Goal: Check status: Check status

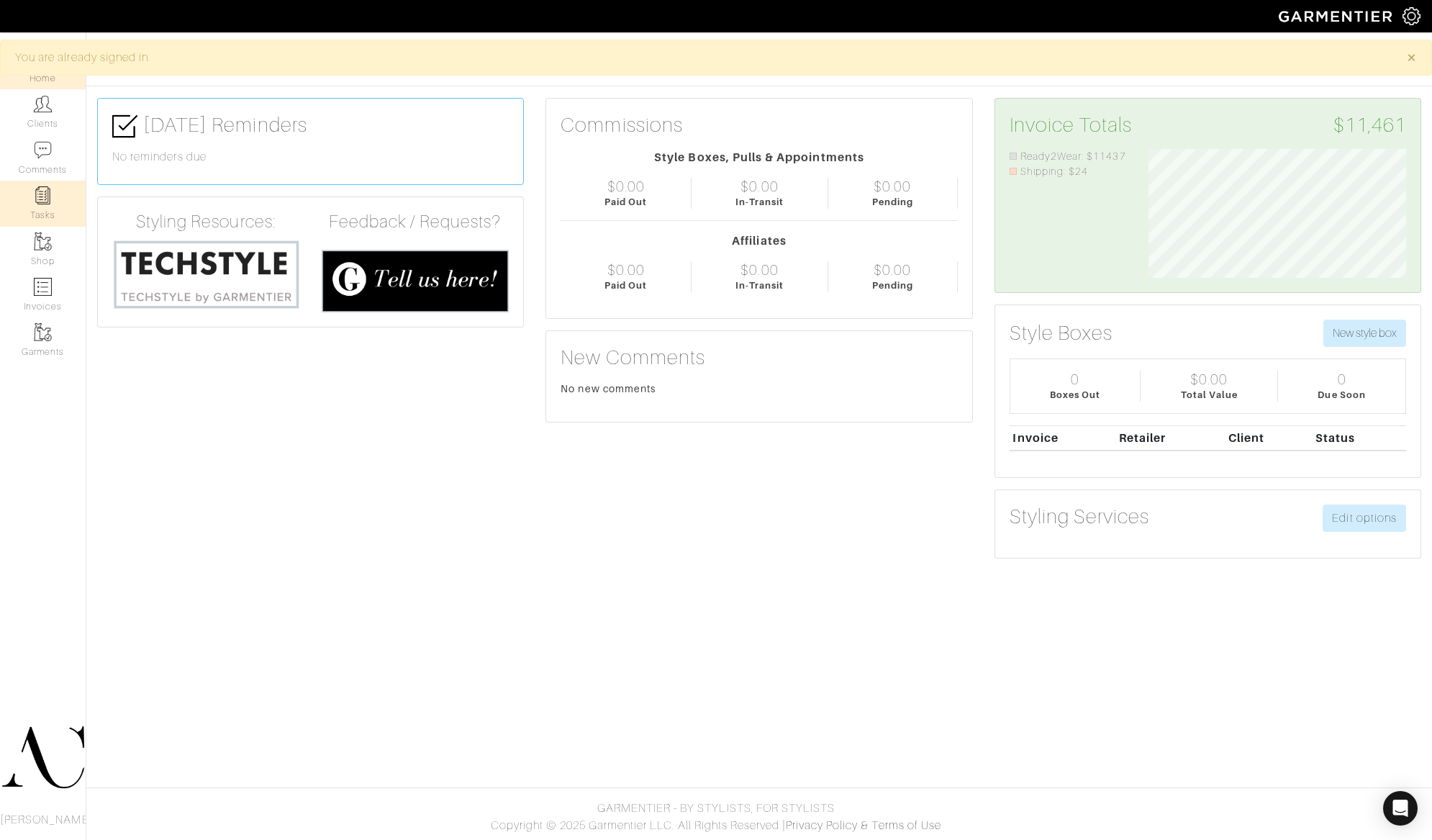
scroll to position [129, 279]
click at [62, 279] on link "Invoices" at bounding box center [42, 294] width 85 height 45
select select
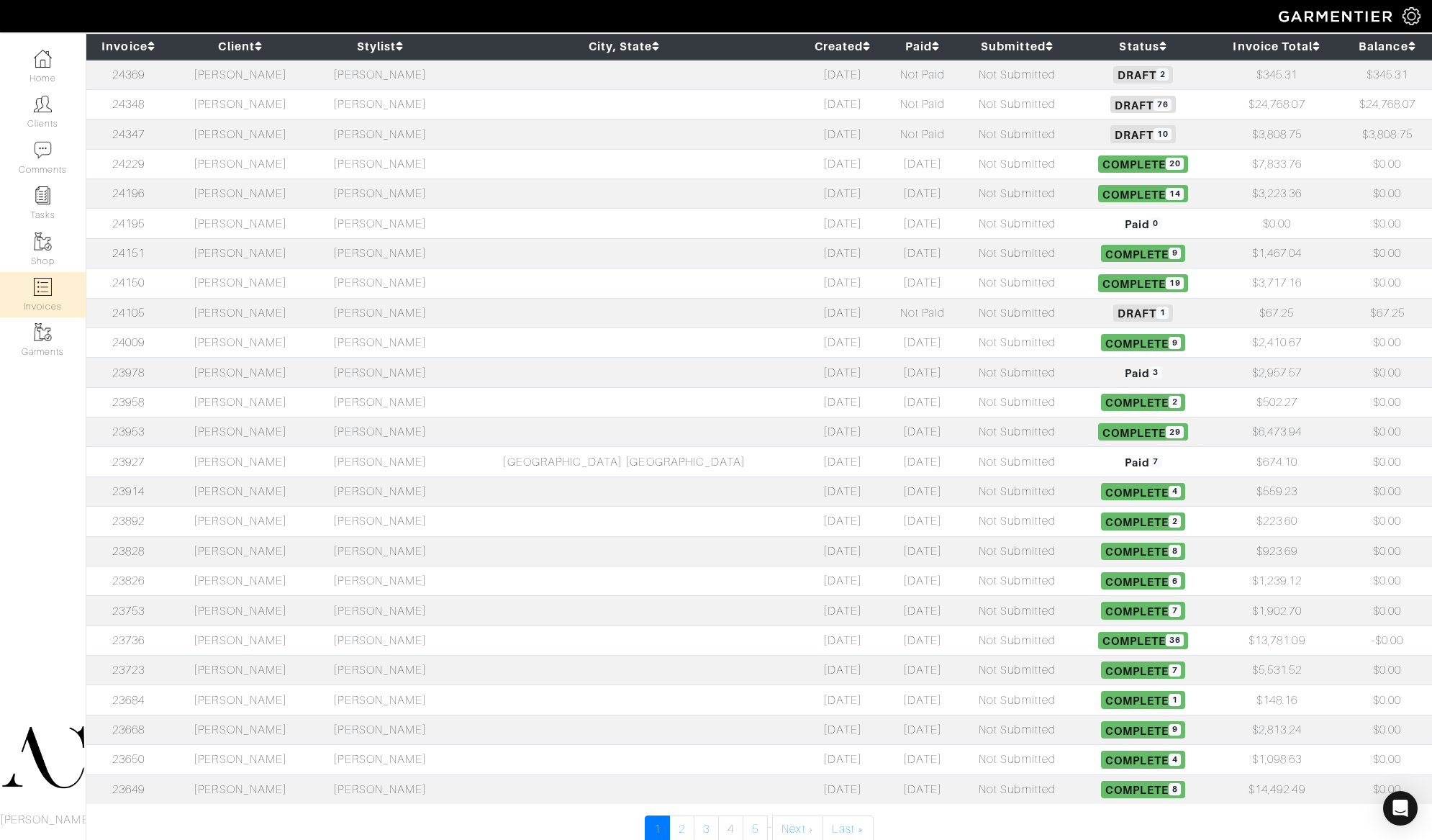
scroll to position [207, 0]
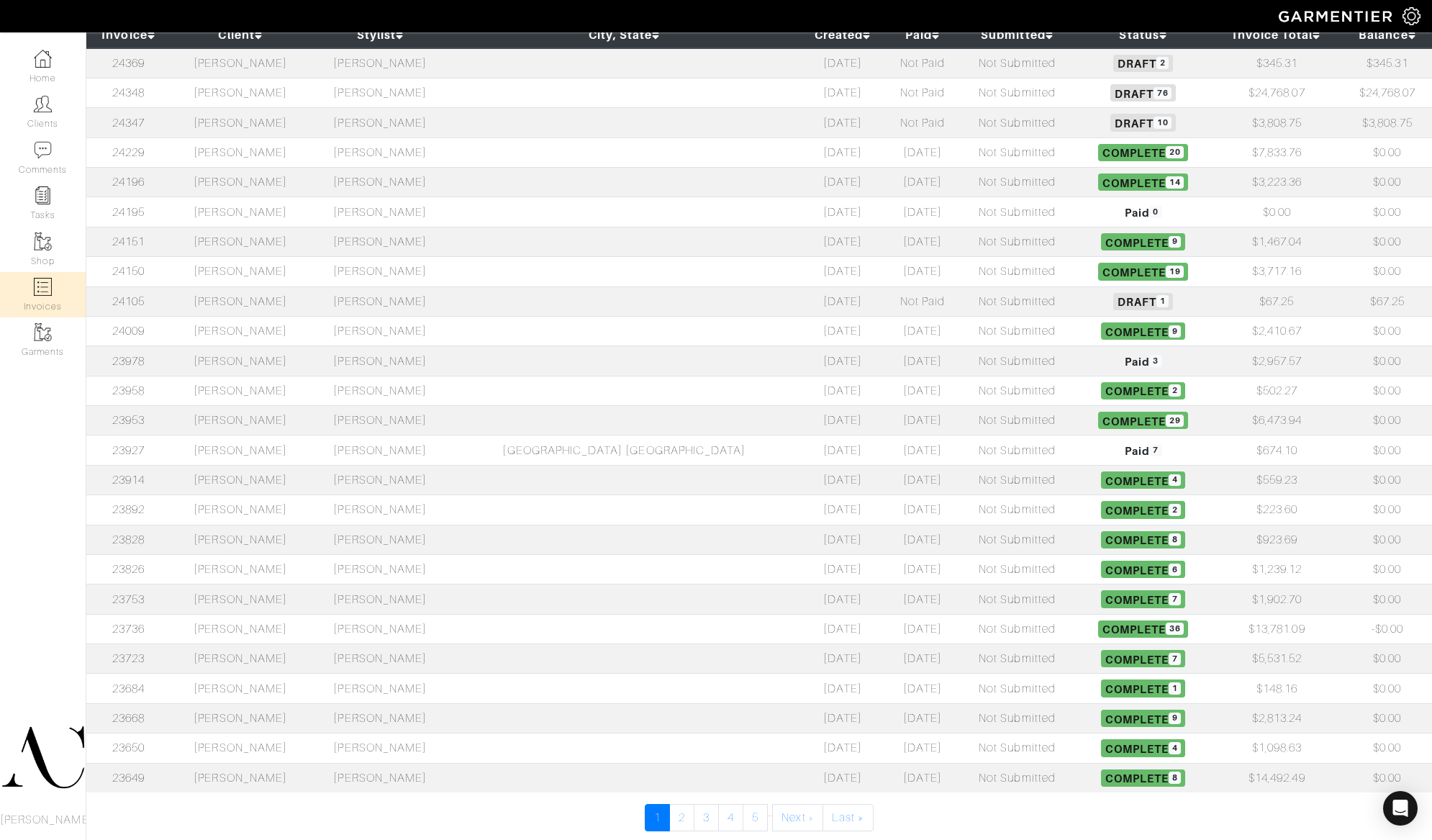
click at [294, 180] on td "[PERSON_NAME]" at bounding box center [240, 182] width 139 height 29
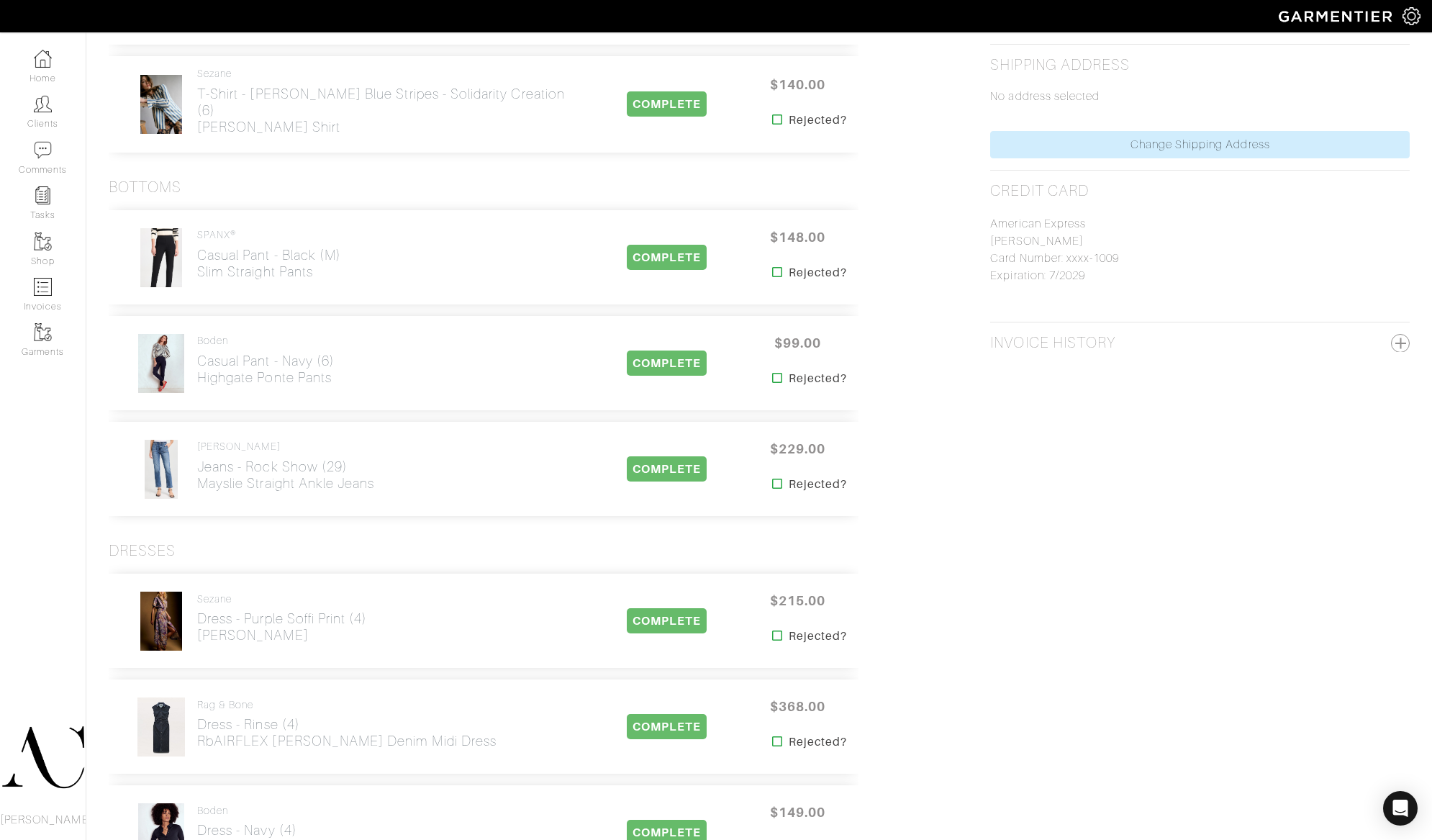
scroll to position [636, 0]
click at [53, 65] on link "Home" at bounding box center [42, 66] width 85 height 45
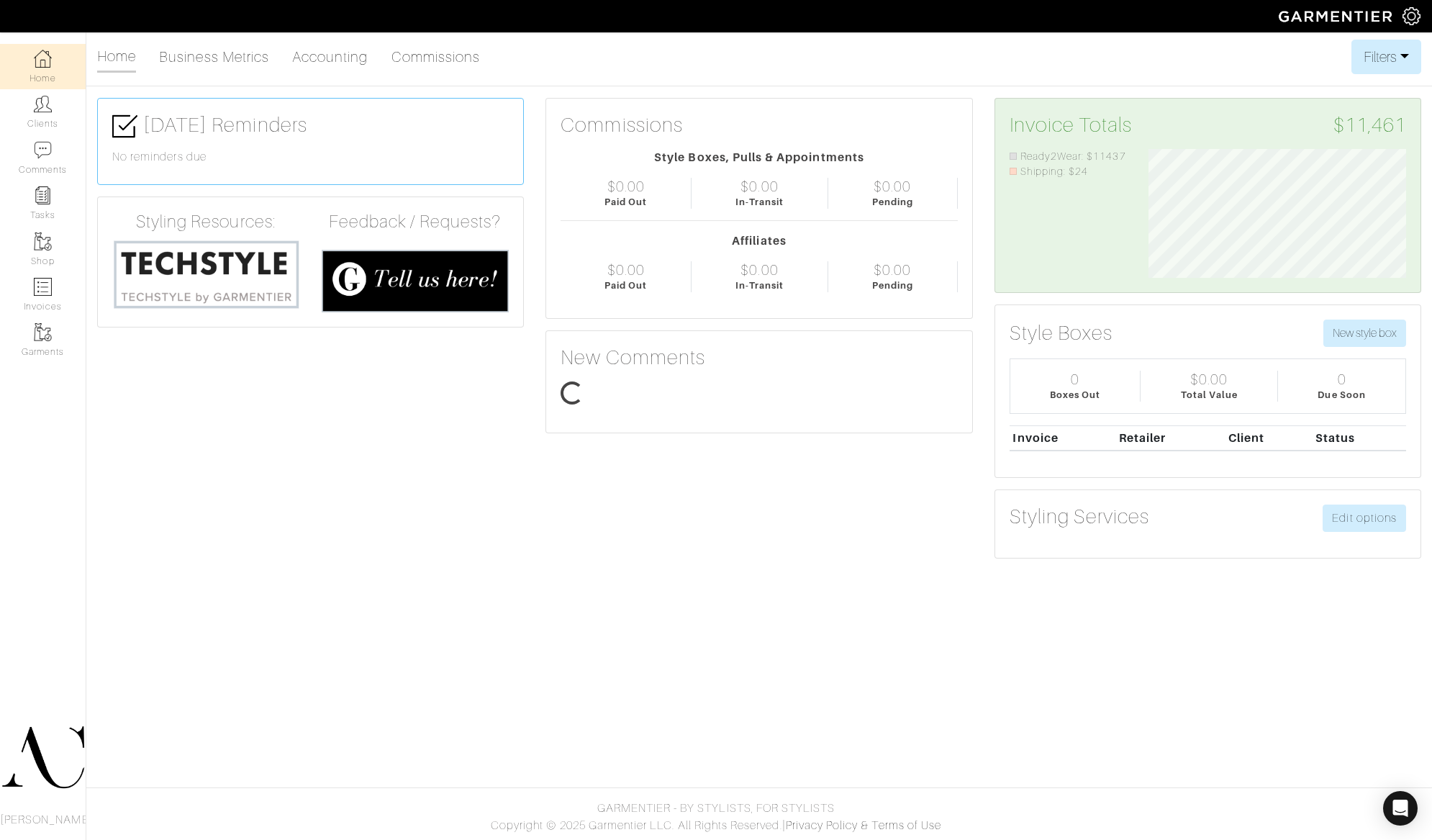
scroll to position [129, 279]
click at [49, 295] on img at bounding box center [43, 287] width 18 height 18
select select
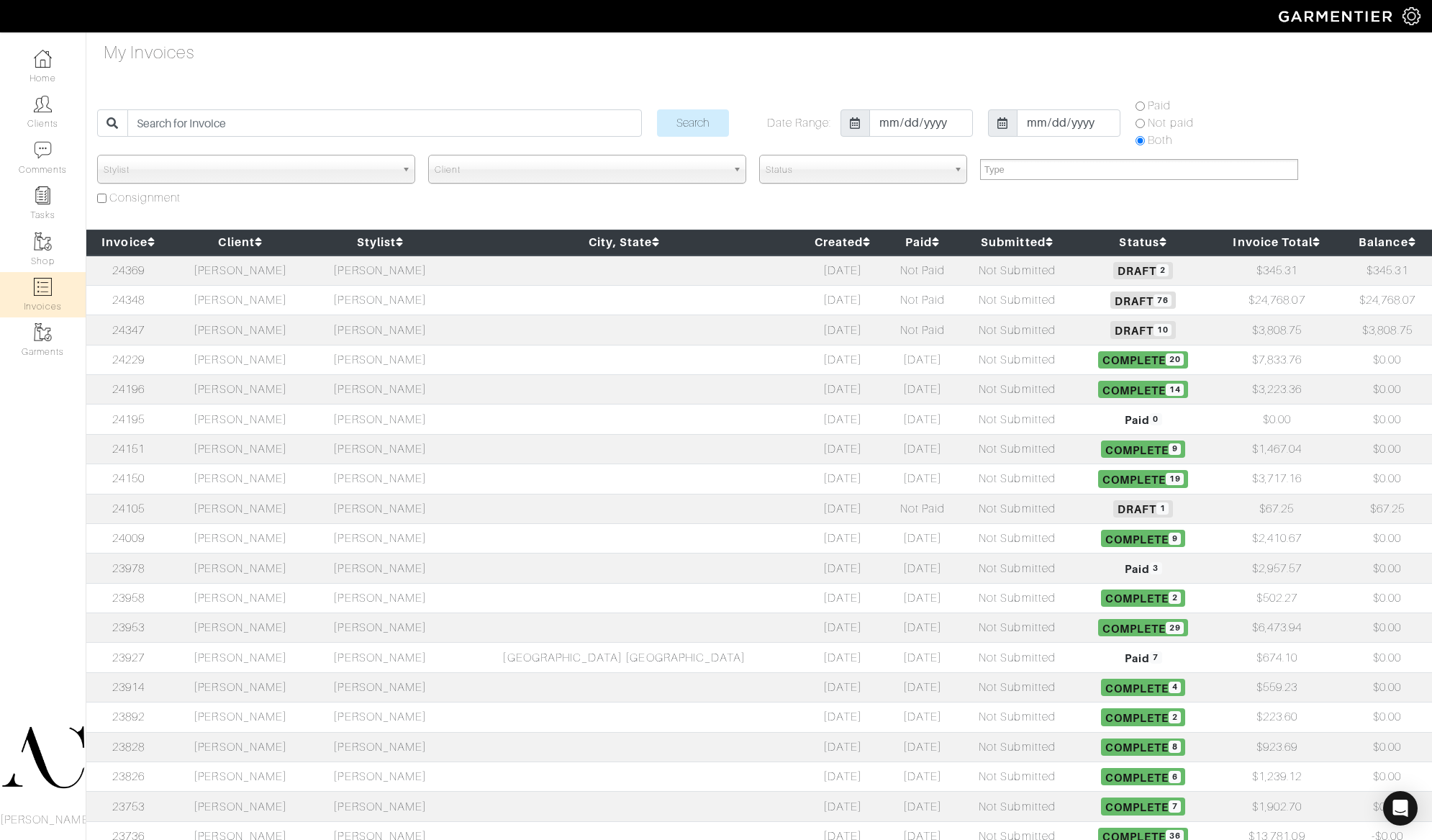
click at [306, 273] on td "[PERSON_NAME]" at bounding box center [240, 270] width 139 height 30
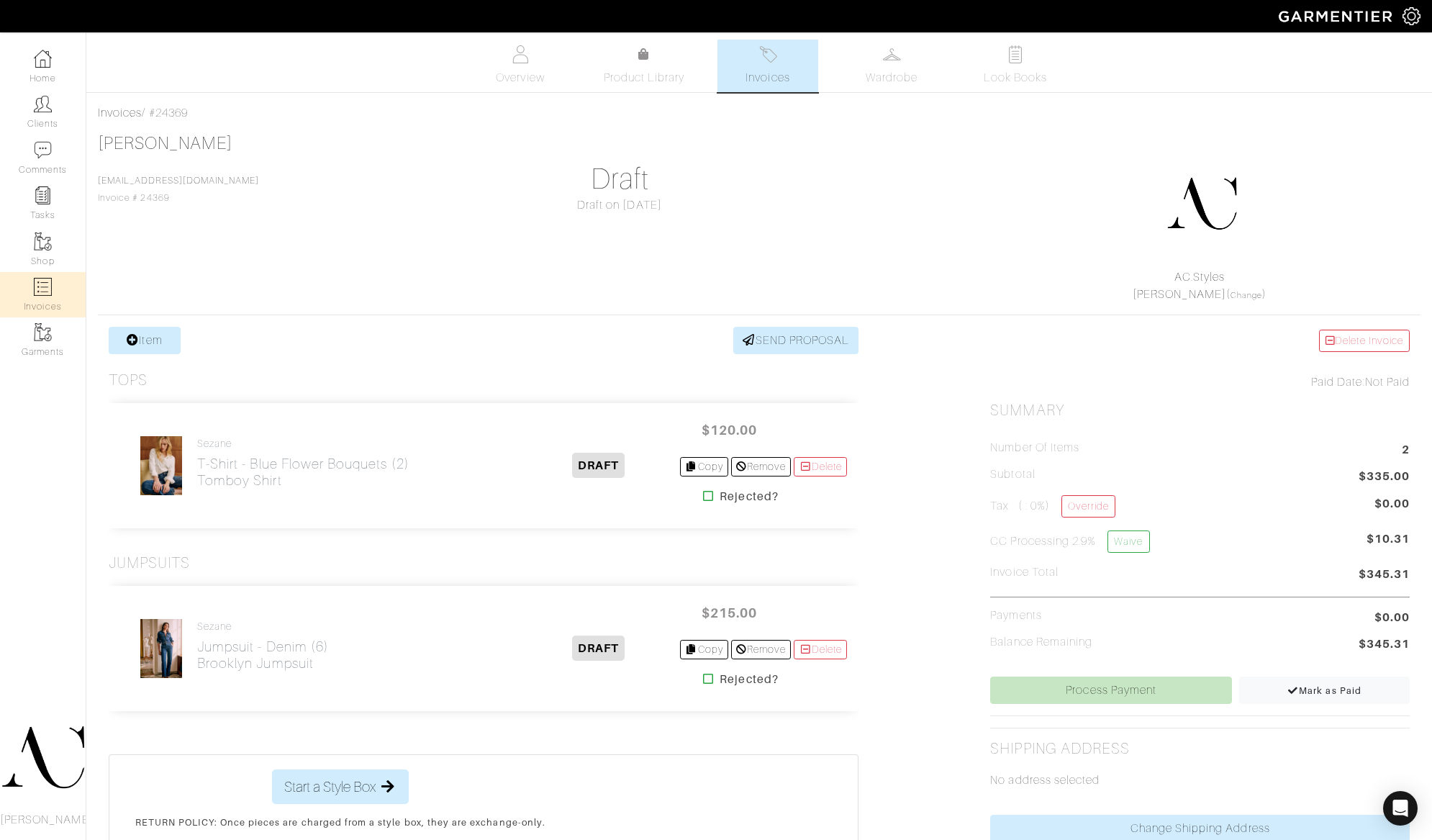
click at [41, 287] on img at bounding box center [43, 287] width 18 height 18
select select
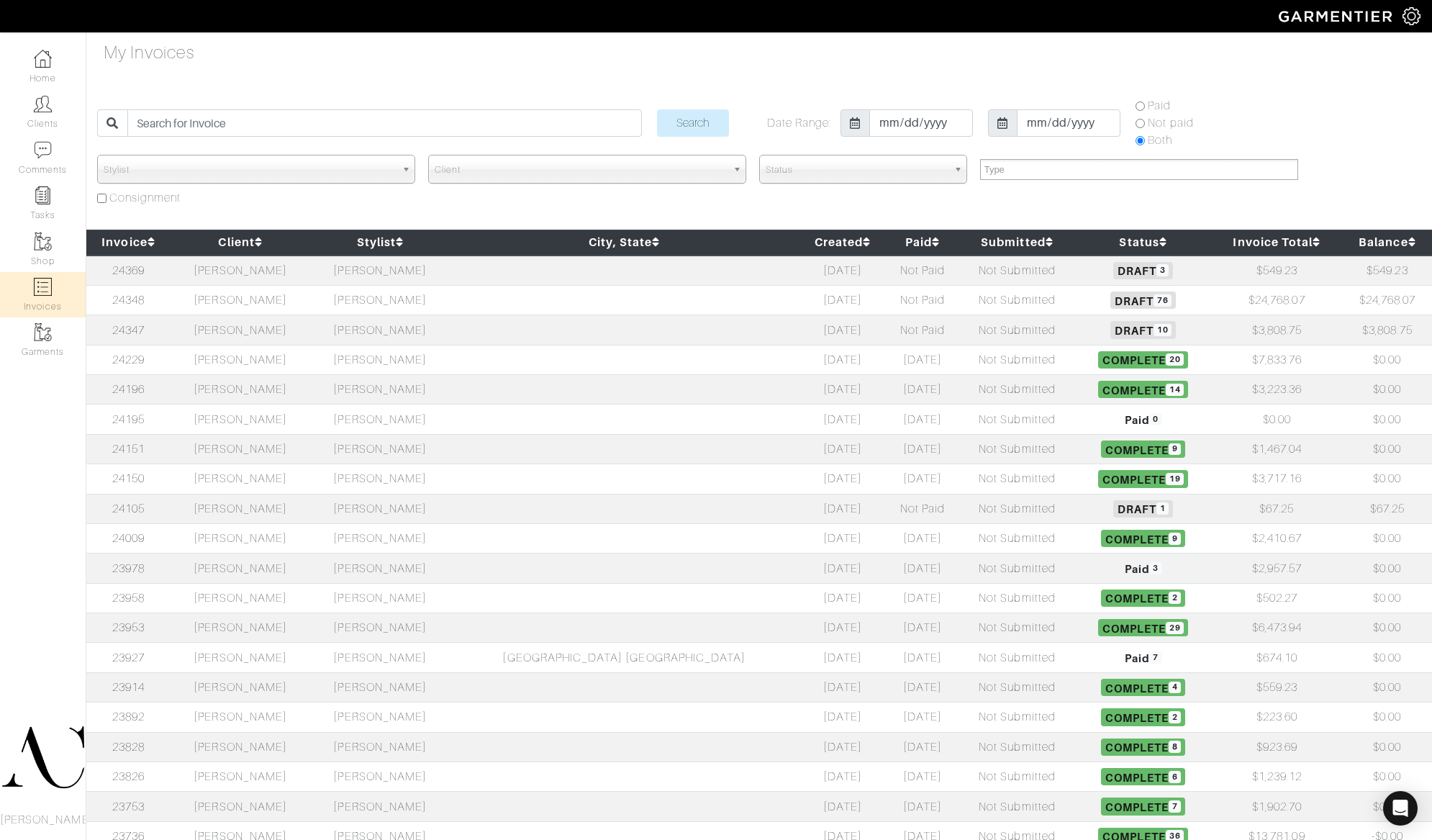
click at [311, 388] on td "[PERSON_NAME]" at bounding box center [240, 389] width 139 height 29
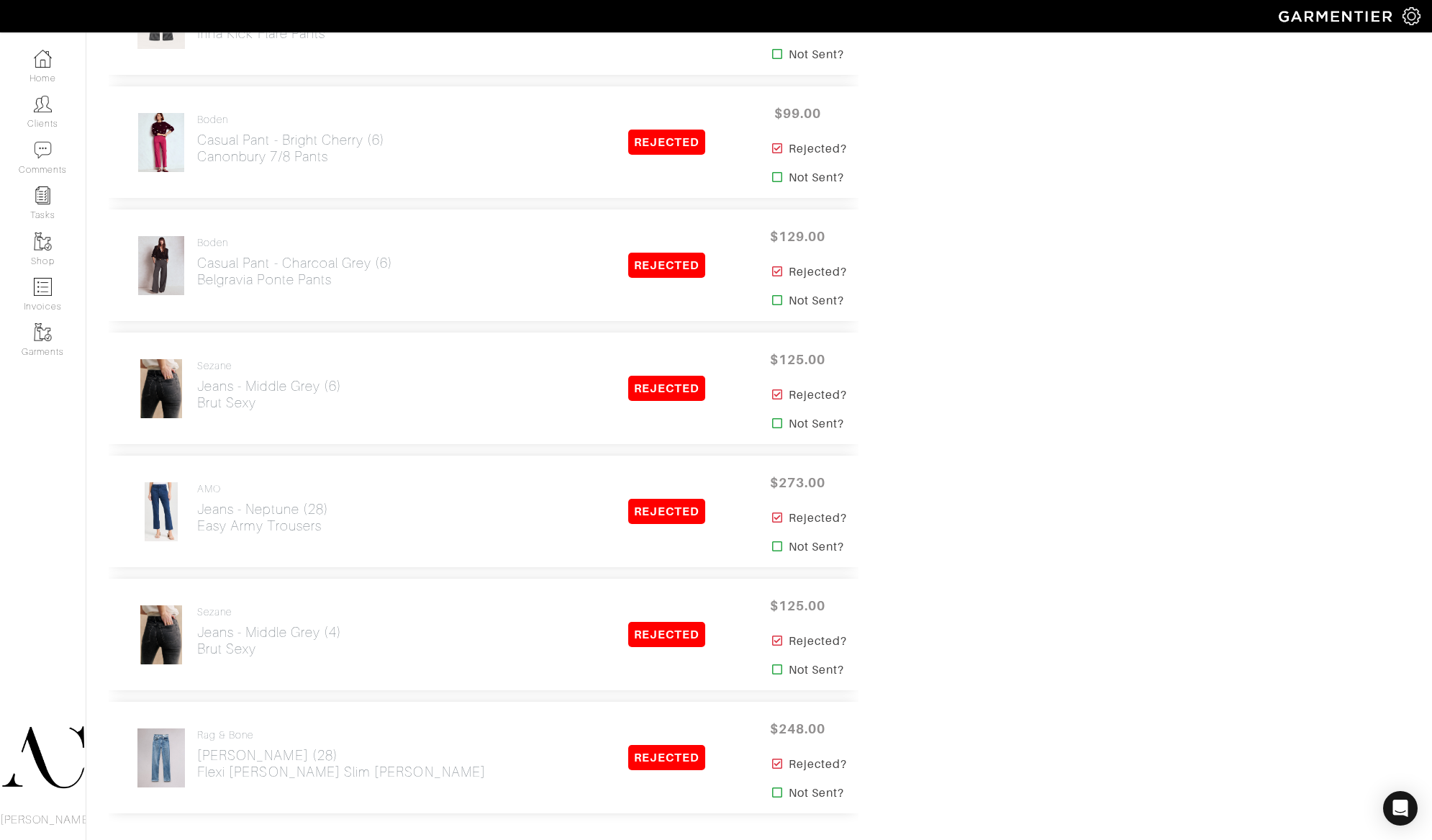
scroll to position [4026, 0]
